Goal: Navigation & Orientation: Understand site structure

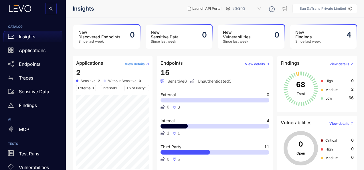
click at [135, 59] on button "View details" at bounding box center [134, 63] width 29 height 9
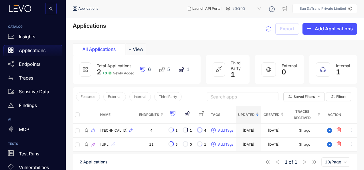
scroll to position [41, 0]
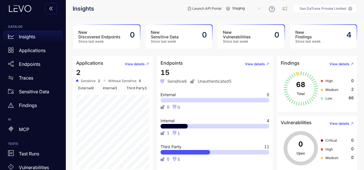
click at [125, 43] on div "New Discovered Endpoints Since last week 0" at bounding box center [106, 37] width 67 height 24
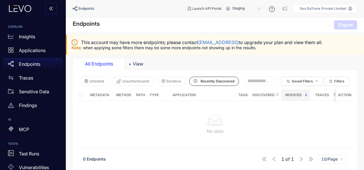
click at [75, 49] on span "Note:" at bounding box center [76, 47] width 11 height 5
click at [32, 39] on p "Insights" at bounding box center [27, 36] width 16 height 5
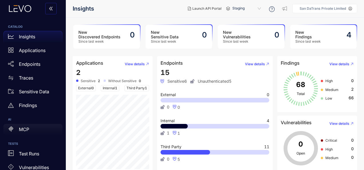
click at [41, 134] on div "MCP" at bounding box center [32, 129] width 59 height 11
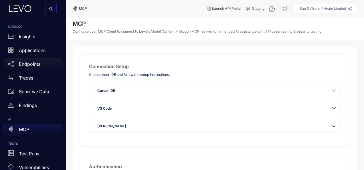
click at [24, 62] on p "Endpoints" at bounding box center [29, 63] width 21 height 5
